Goal: Navigation & Orientation: Find specific page/section

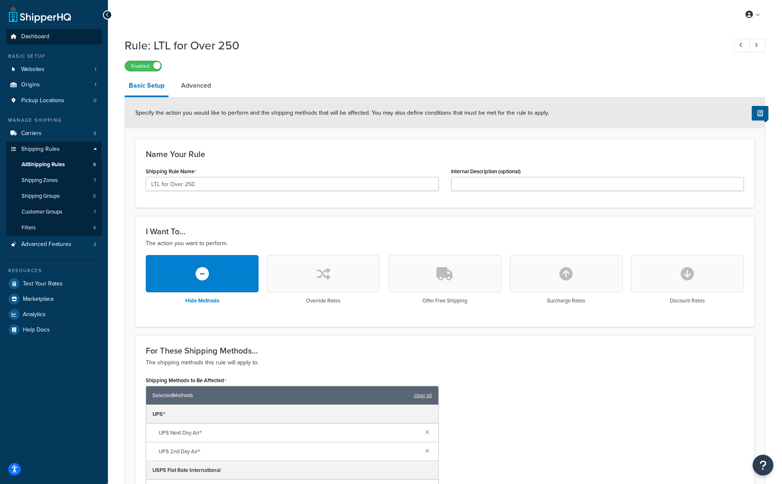
scroll to position [5, 0]
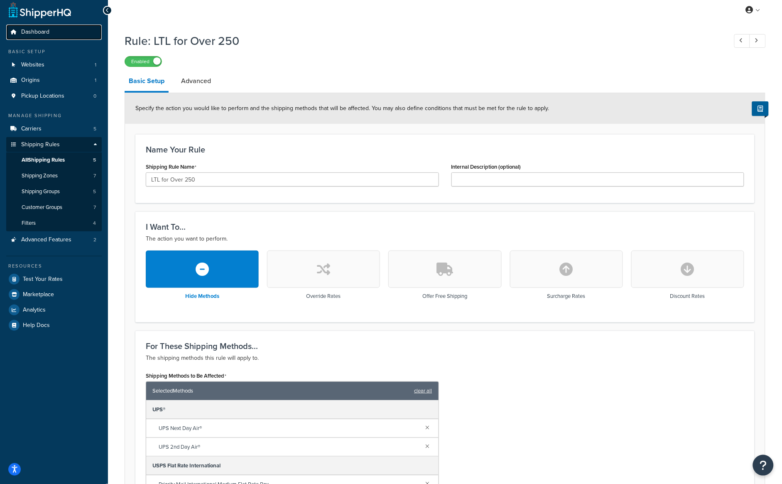
click at [29, 36] on link "Dashboard" at bounding box center [54, 32] width 96 height 15
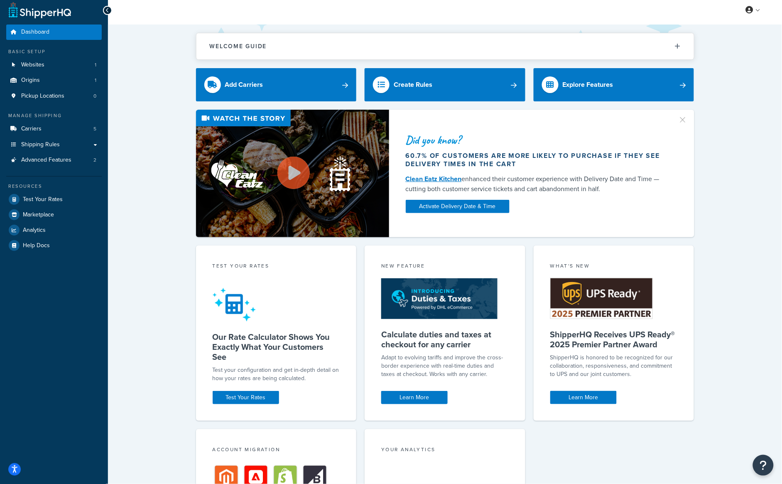
scroll to position [5, 0]
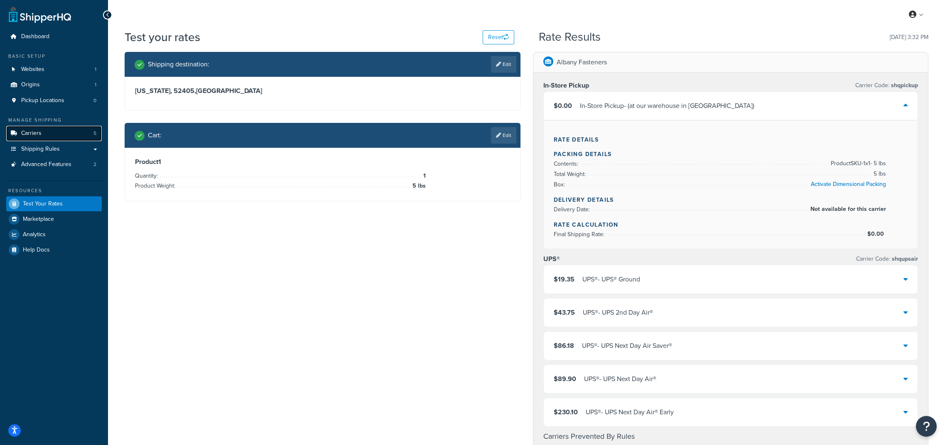
click at [36, 137] on link "Carriers 5" at bounding box center [54, 133] width 96 height 15
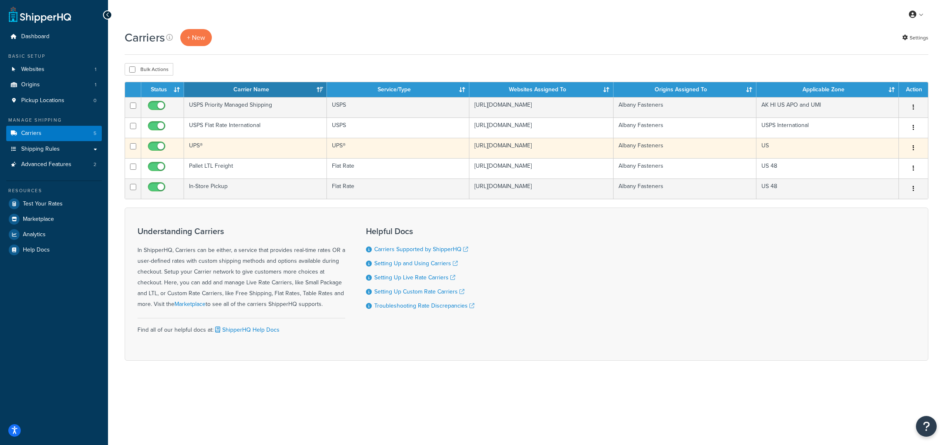
click at [432, 152] on td "UPS®" at bounding box center [398, 148] width 142 height 20
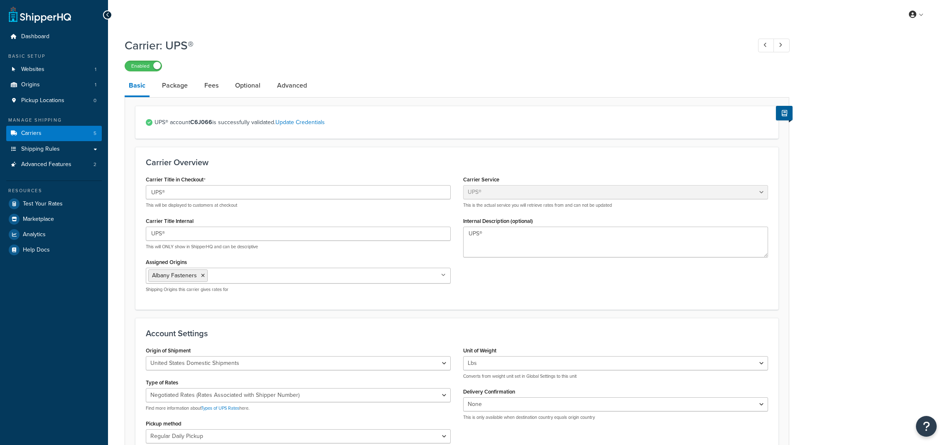
select select "ups"
click at [47, 150] on span "Shipping Rules" at bounding box center [40, 149] width 39 height 7
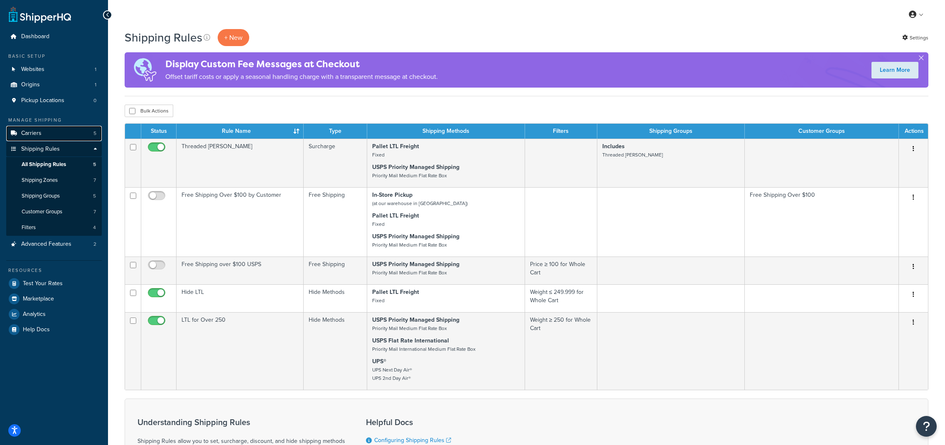
click at [47, 131] on link "Carriers 5" at bounding box center [54, 133] width 96 height 15
